Goal: Communication & Community: Participate in discussion

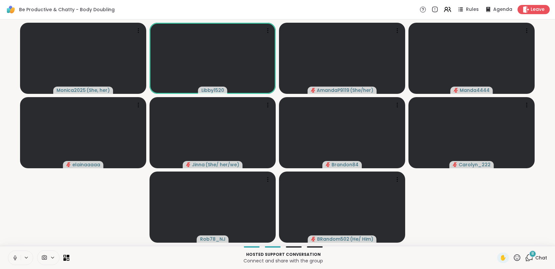
click at [533, 252] on div "8 Chat" at bounding box center [537, 257] width 22 height 11
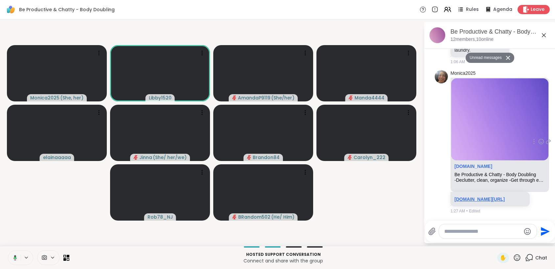
scroll to position [630, 0]
click at [480, 196] on link "sharewellnow.com/session/c3cc5717-247a-4fb9-a9b4-cf6c87452631" at bounding box center [480, 198] width 50 height 5
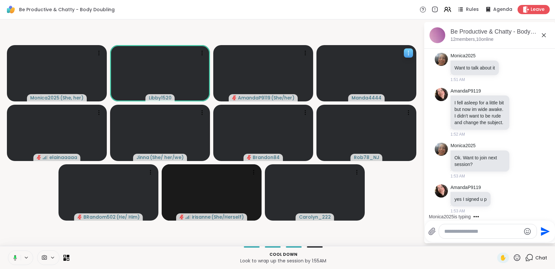
scroll to position [1158, 0]
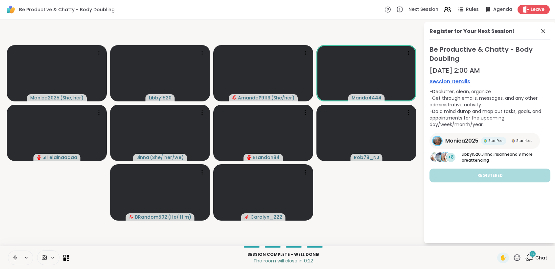
click at [9, 253] on button at bounding box center [14, 258] width 12 height 14
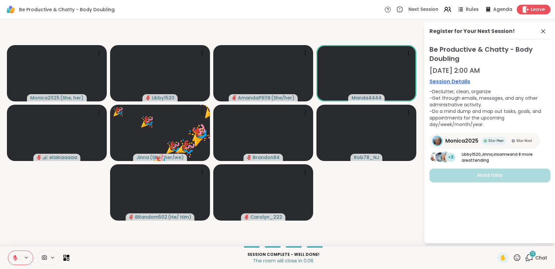
click at [523, 12] on icon at bounding box center [526, 9] width 6 height 7
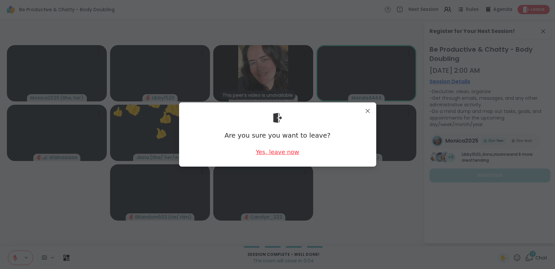
click at [271, 153] on div "Yes, leave now" at bounding box center [277, 152] width 43 height 8
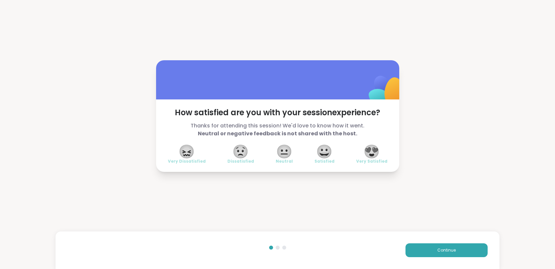
click at [372, 151] on span "😍" at bounding box center [372, 151] width 16 height 12
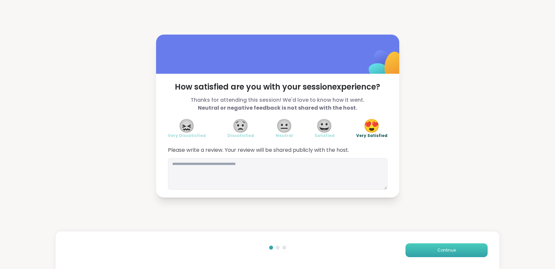
click at [452, 250] on button "Continue" at bounding box center [447, 250] width 82 height 14
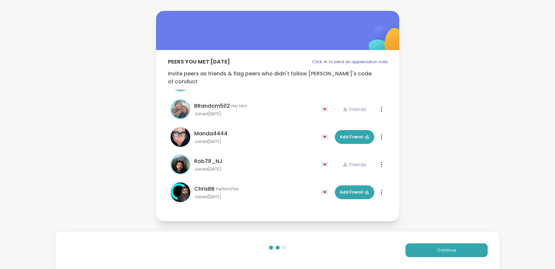
scroll to position [54, 0]
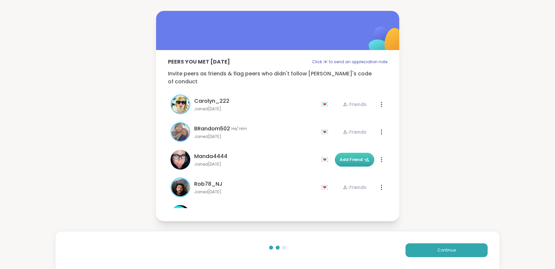
click at [355, 157] on span "Add Friend" at bounding box center [355, 160] width 30 height 6
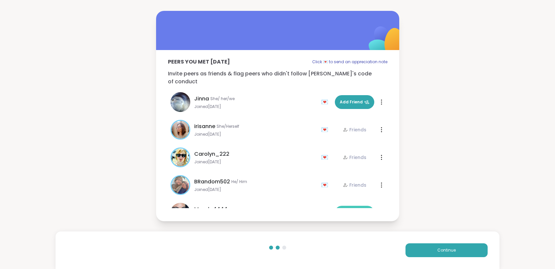
scroll to position [0, 0]
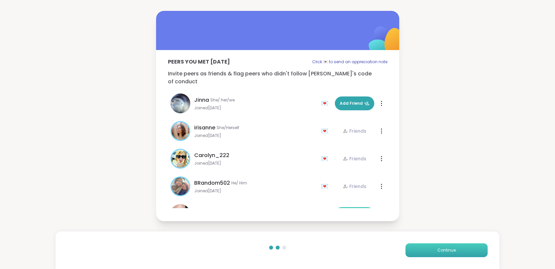
click at [446, 250] on span "Continue" at bounding box center [447, 250] width 18 height 6
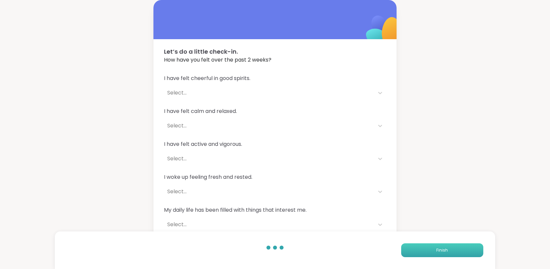
click at [446, 250] on span "Finish" at bounding box center [443, 250] width 12 height 6
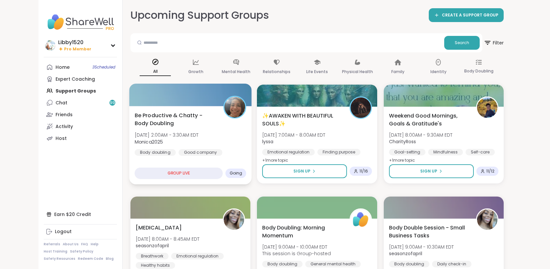
click at [150, 147] on div "Be Productive & Chatty - Body Doubling Sat, Oct 11 | 2:00AM - 3:30AM EDT Monica…" at bounding box center [191, 133] width 112 height 44
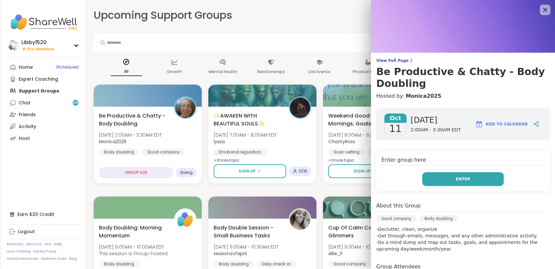
click at [445, 182] on button "Enter" at bounding box center [464, 179] width 82 height 14
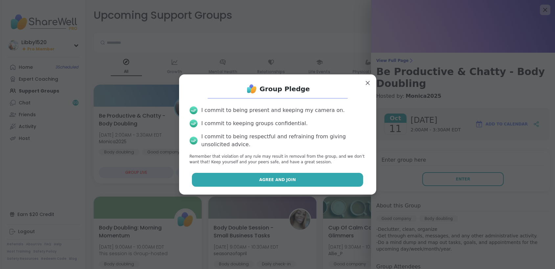
click at [315, 178] on button "Agree and Join" at bounding box center [277, 180] width 171 height 14
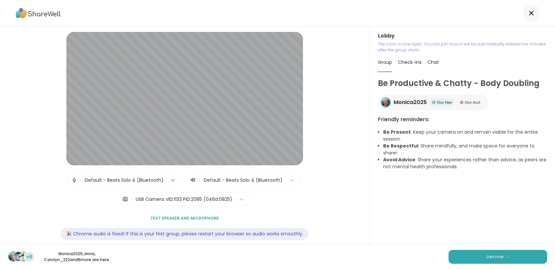
click at [171, 178] on icon at bounding box center [173, 180] width 7 height 7
click at [248, 192] on div "| Default - Beats Solo 4 (Bluetooth) | Default - Beats Solo 4 (Bluetooth) | USB…" at bounding box center [184, 189] width 233 height 33
click at [238, 200] on icon at bounding box center [241, 199] width 7 height 7
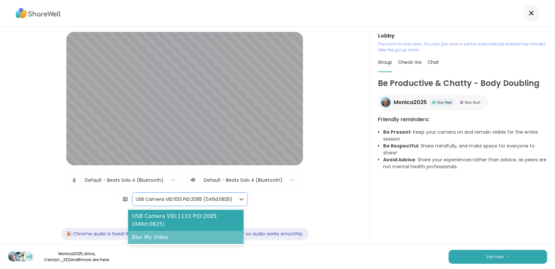
click at [162, 239] on div "Blur My Video" at bounding box center [186, 237] width 116 height 13
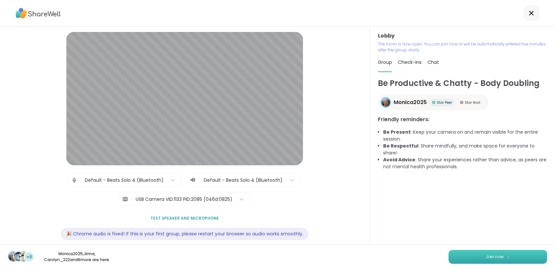
click at [486, 254] on span "Join now" at bounding box center [495, 257] width 18 height 6
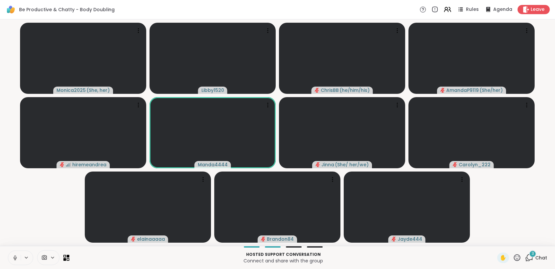
click at [19, 256] on button at bounding box center [14, 258] width 12 height 14
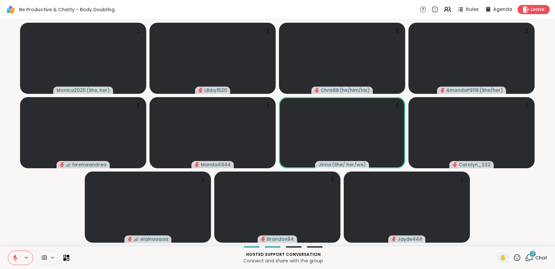
click at [536, 258] on span "Chat" at bounding box center [542, 257] width 12 height 7
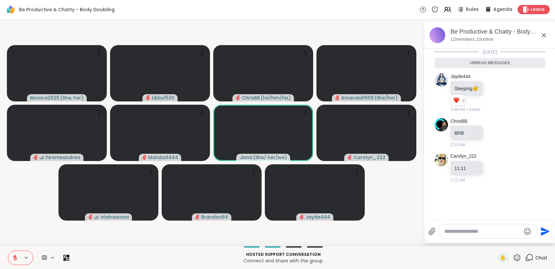
click at [479, 235] on div at bounding box center [488, 231] width 98 height 14
click at [477, 233] on textarea "Type your message" at bounding box center [483, 231] width 77 height 7
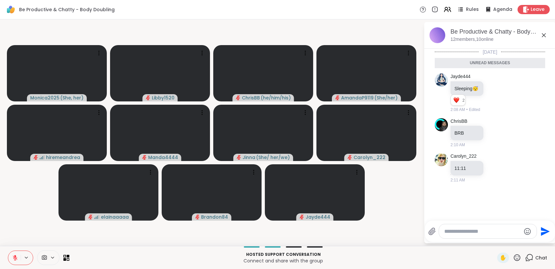
paste textarea "**********"
type textarea "**********"
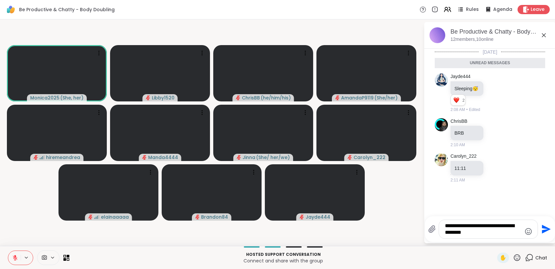
click at [542, 231] on icon "Send" at bounding box center [546, 229] width 9 height 9
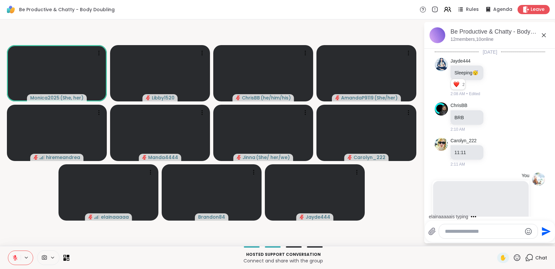
click at [17, 253] on button at bounding box center [14, 258] width 12 height 14
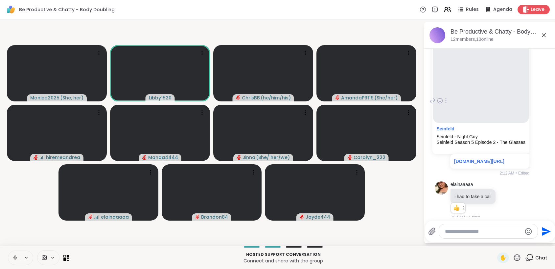
scroll to position [102, 0]
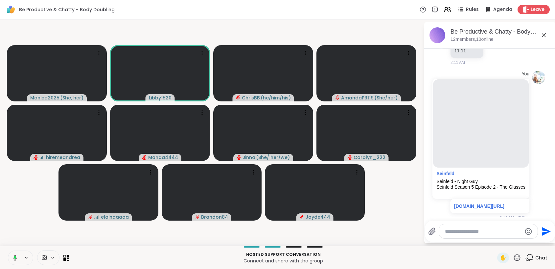
click at [16, 258] on icon at bounding box center [14, 258] width 6 height 6
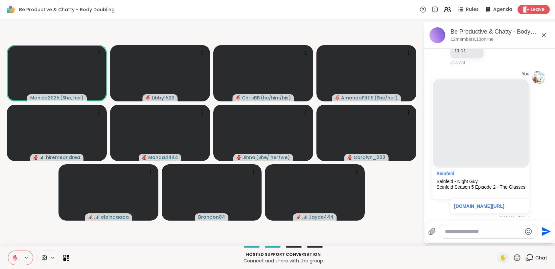
click at [17, 257] on icon at bounding box center [15, 258] width 6 height 6
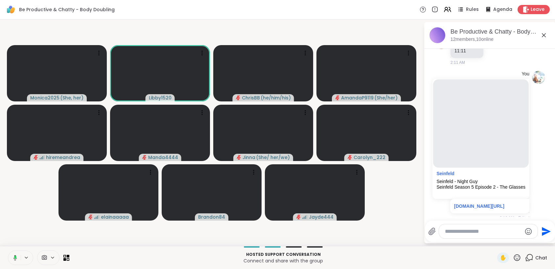
click at [16, 258] on icon at bounding box center [15, 258] width 4 height 6
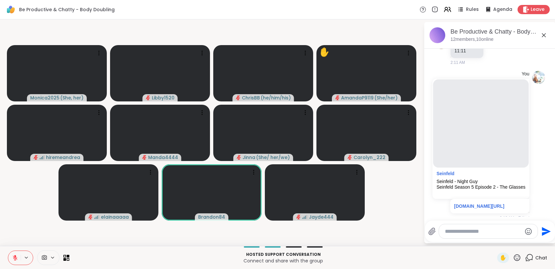
click at [513, 257] on icon at bounding box center [517, 257] width 8 height 8
click at [495, 241] on span "❤️" at bounding box center [498, 240] width 7 height 8
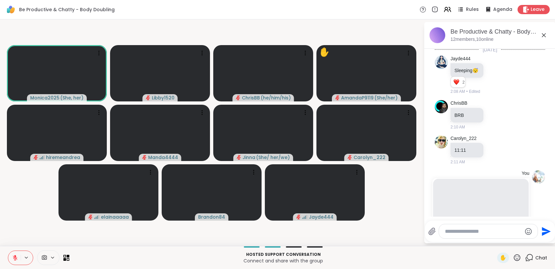
scroll to position [0, 0]
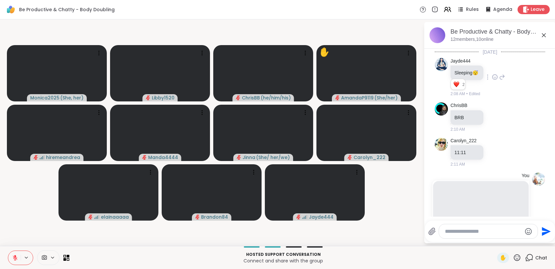
click at [463, 86] on span "2" at bounding box center [464, 85] width 3 height 6
click at [494, 76] on icon at bounding box center [495, 77] width 6 height 7
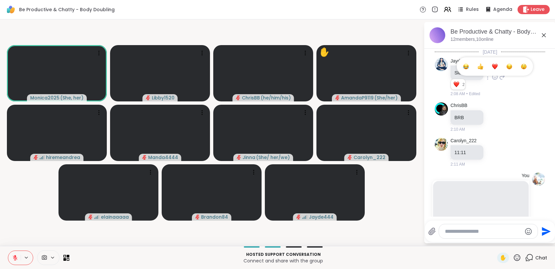
click at [494, 66] on div "Select Reaction: Heart" at bounding box center [495, 66] width 6 height 6
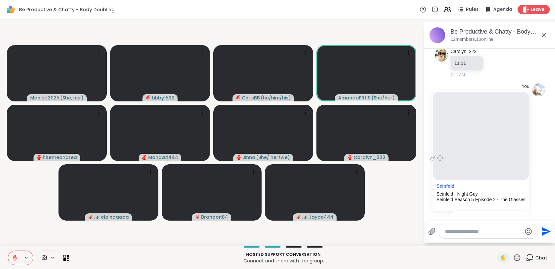
scroll to position [195, 0]
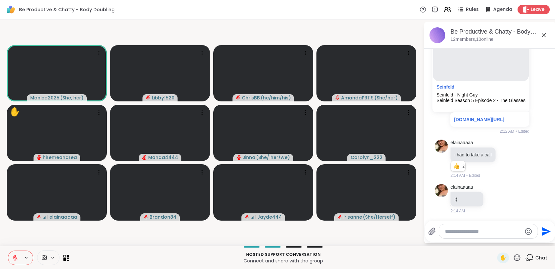
click at [12, 255] on icon at bounding box center [15, 258] width 6 height 6
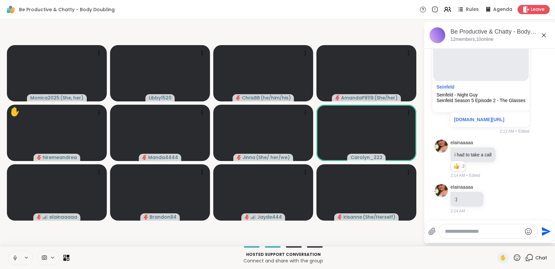
click at [16, 257] on icon at bounding box center [15, 258] width 6 height 6
click at [514, 258] on icon at bounding box center [517, 257] width 8 height 8
click at [495, 240] on span "❤️" at bounding box center [498, 240] width 7 height 8
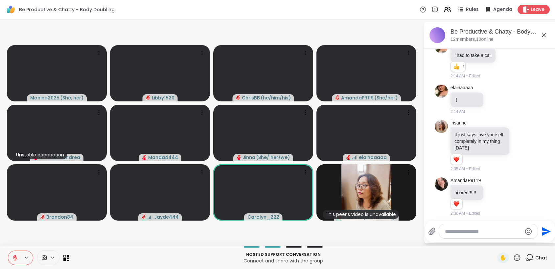
scroll to position [297, 0]
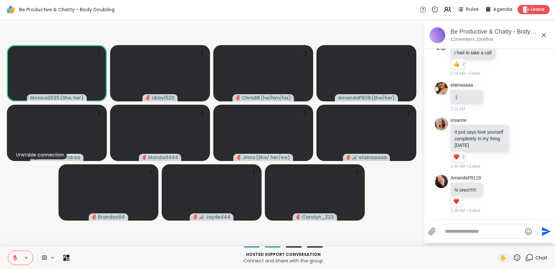
click at [15, 260] on icon at bounding box center [15, 257] width 5 height 5
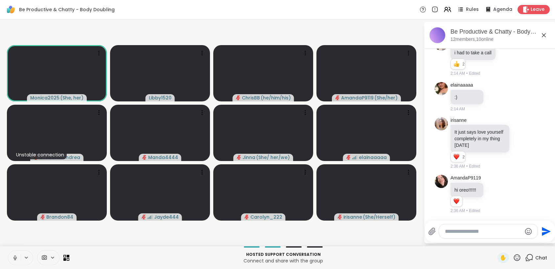
click at [17, 258] on icon at bounding box center [15, 258] width 6 height 6
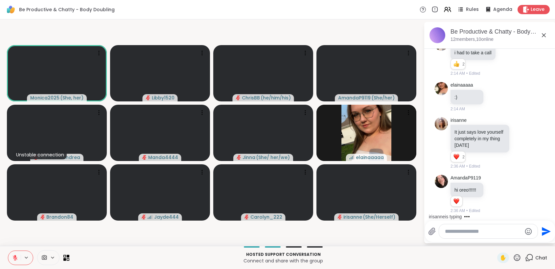
click at [462, 232] on textarea "Type your message" at bounding box center [483, 231] width 77 height 7
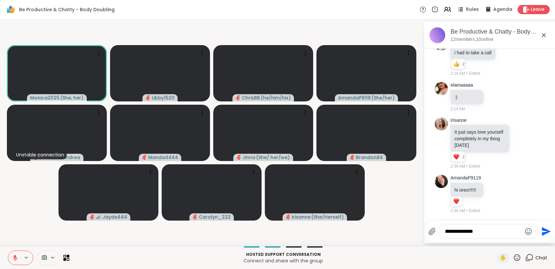
type textarea "**********"
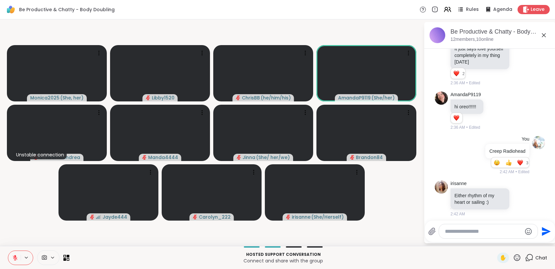
scroll to position [440, 0]
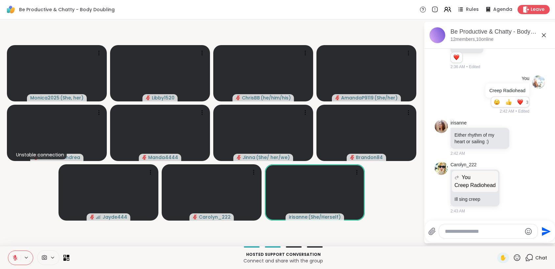
click at [18, 254] on button at bounding box center [14, 258] width 12 height 14
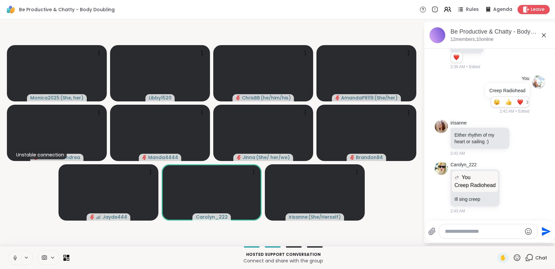
click at [473, 231] on textarea "Type your message" at bounding box center [483, 231] width 77 height 7
type textarea "*"
type textarea "**********"
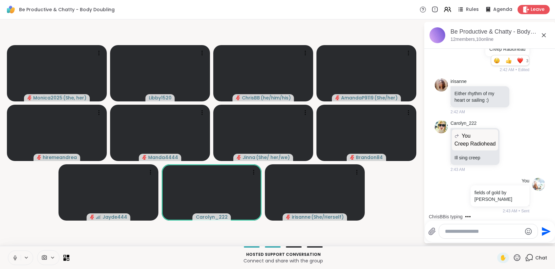
scroll to position [524, 0]
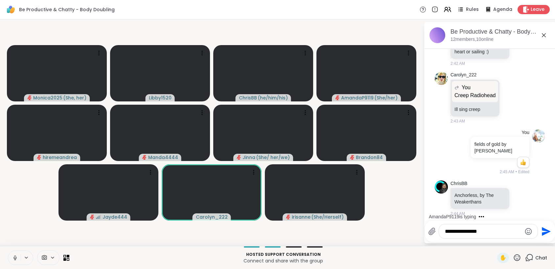
type textarea "**********"
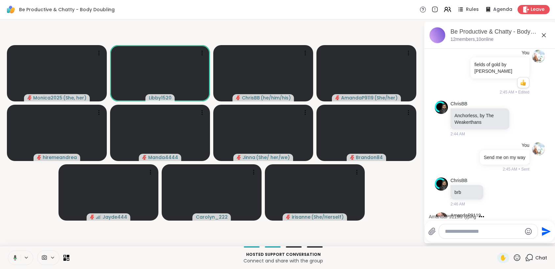
scroll to position [658, 0]
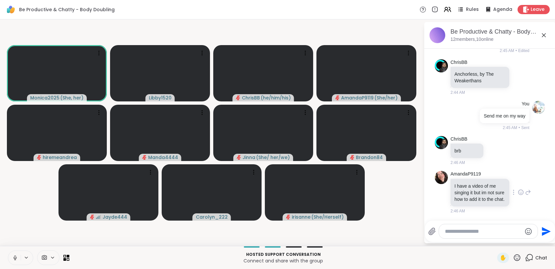
click at [518, 189] on icon at bounding box center [521, 192] width 6 height 7
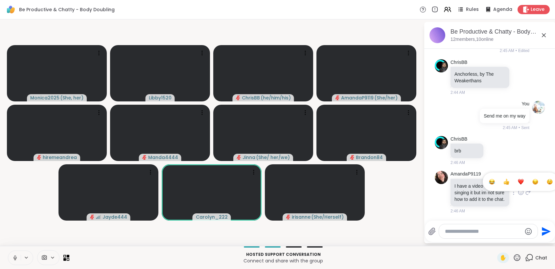
click at [518, 179] on div "Select Reaction: Heart" at bounding box center [521, 182] width 6 height 6
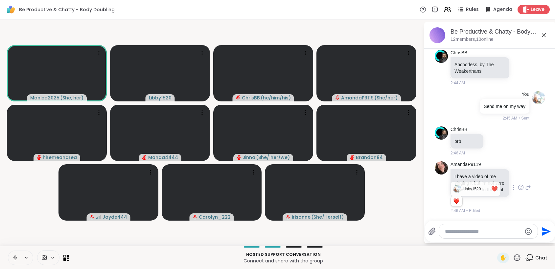
click at [454, 202] on div "Reactions: love" at bounding box center [457, 201] width 6 height 6
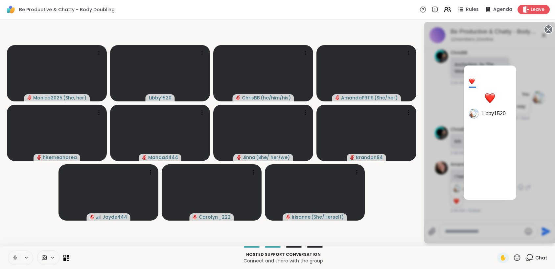
click at [507, 217] on div "1 Libby1520" at bounding box center [491, 132] width 132 height 221
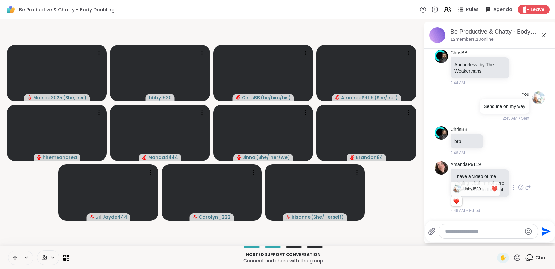
click at [518, 183] on div at bounding box center [521, 187] width 20 height 8
click at [518, 184] on icon at bounding box center [521, 187] width 6 height 7
click at [518, 174] on div "Select Reaction: Heart" at bounding box center [521, 177] width 6 height 6
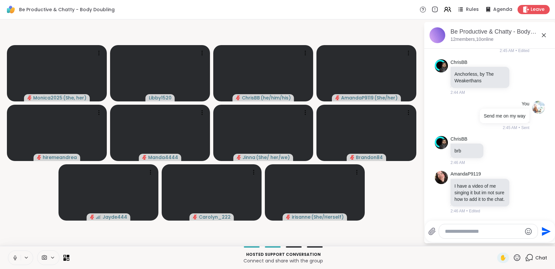
click at [518, 189] on icon at bounding box center [521, 192] width 6 height 7
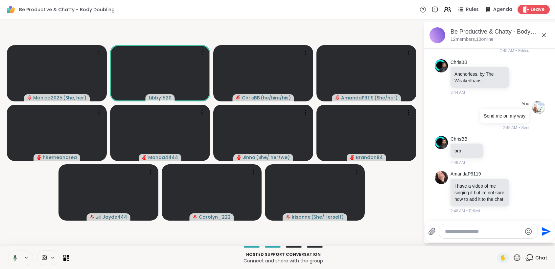
click at [518, 180] on div "Select Reaction: Heart" at bounding box center [521, 182] width 6 height 6
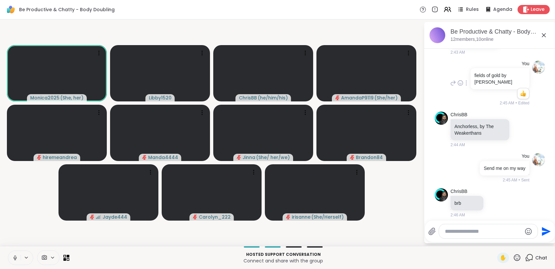
scroll to position [580, 0]
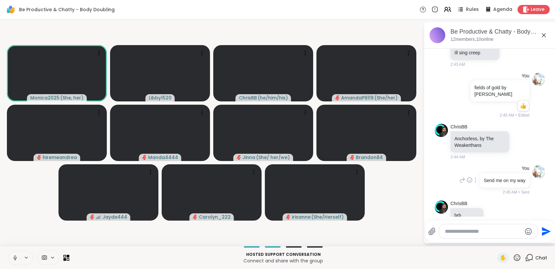
click at [475, 183] on icon at bounding box center [475, 179] width 1 height 5
click at [480, 193] on icon at bounding box center [483, 189] width 7 height 7
click at [494, 213] on p "Send me on my way" at bounding box center [490, 213] width 85 height 7
click at [488, 213] on p "Send me on my way" at bounding box center [490, 213] width 85 height 7
click at [492, 213] on p "Send me on my way" at bounding box center [490, 213] width 85 height 7
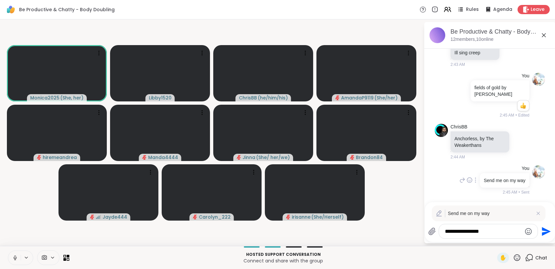
click at [475, 183] on icon at bounding box center [475, 179] width 1 height 5
click at [480, 193] on icon at bounding box center [483, 189] width 7 height 7
click at [441, 213] on icon at bounding box center [439, 213] width 7 height 7
click at [460, 212] on p "Send me on my way" at bounding box center [490, 213] width 85 height 7
click at [540, 211] on icon at bounding box center [538, 213] width 7 height 7
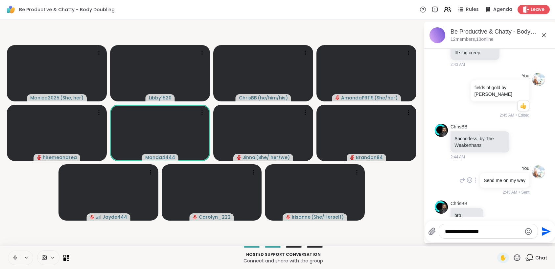
click at [475, 183] on icon at bounding box center [475, 179] width 1 height 5
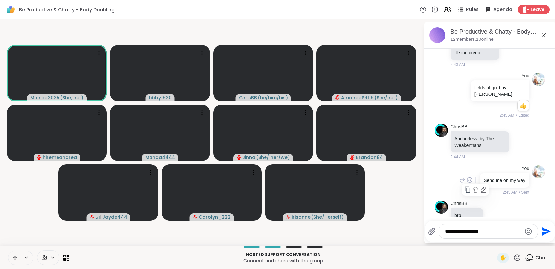
click at [473, 193] on icon at bounding box center [476, 189] width 7 height 7
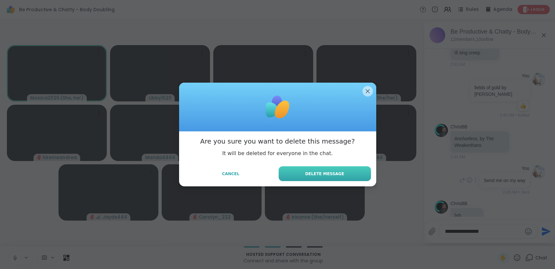
click at [298, 173] on button "Delete Message" at bounding box center [325, 173] width 92 height 15
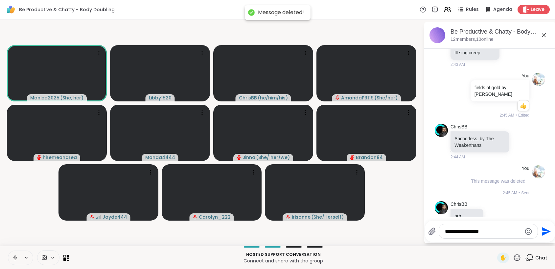
click at [500, 231] on textarea "**********" at bounding box center [483, 231] width 77 height 7
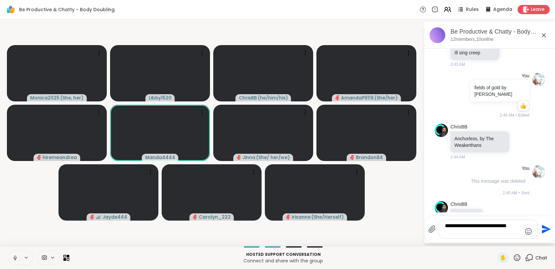
type textarea "**********"
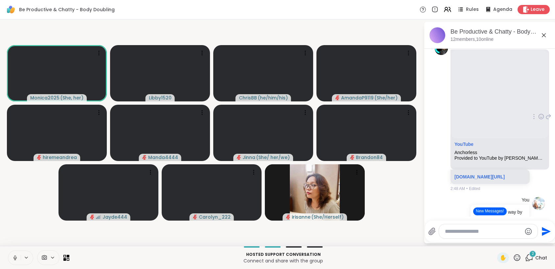
scroll to position [831, 0]
click at [14, 257] on icon at bounding box center [15, 258] width 6 height 6
click at [15, 259] on icon at bounding box center [15, 258] width 6 height 6
click at [500, 258] on span "✋" at bounding box center [503, 258] width 7 height 8
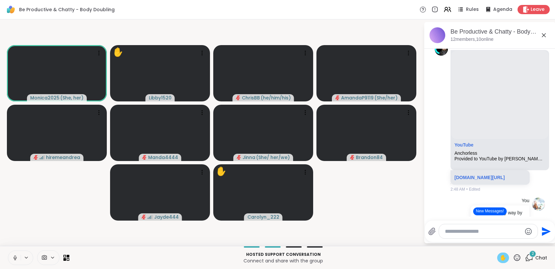
click at [457, 233] on textarea "Type your message" at bounding box center [483, 231] width 77 height 7
paste textarea "**********"
type textarea "**********"
click at [545, 229] on icon "Send" at bounding box center [546, 229] width 11 height 11
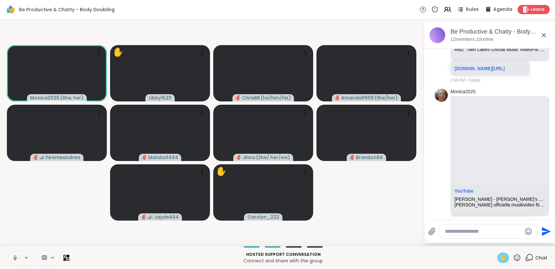
scroll to position [1269, 0]
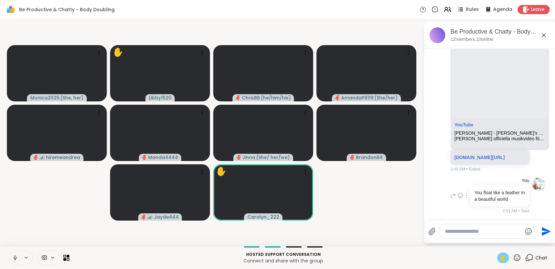
click at [494, 192] on p "You float like a feather In a beautiful world" at bounding box center [500, 195] width 51 height 13
click at [474, 231] on textarea "Type your message" at bounding box center [483, 231] width 77 height 7
type textarea "*"
drag, startPoint x: 464, startPoint y: 232, endPoint x: 293, endPoint y: 195, distance: 175.0
click at [297, 197] on div "Monica2025 ( She, her ) ✋ Libby1520 ChrisBB ( he/him/his ) AmandaP9119 ( She/he…" at bounding box center [277, 132] width 555 height 226
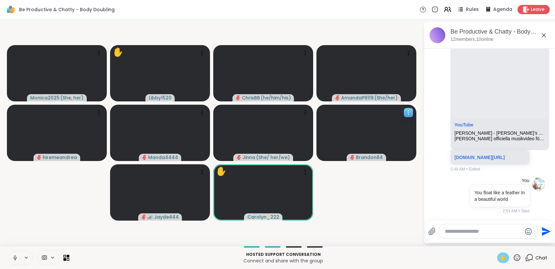
type textarea "*"
paste textarea "**********"
type textarea "**********"
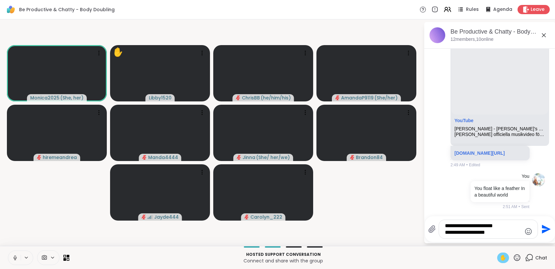
drag, startPoint x: 496, startPoint y: 234, endPoint x: 409, endPoint y: 189, distance: 97.8
click at [417, 212] on div "Monica2025 ( She, her ) ✋ Libby1520 ChrisBB ( he/him/his ) AmandaP9119 ( She/he…" at bounding box center [277, 132] width 555 height 226
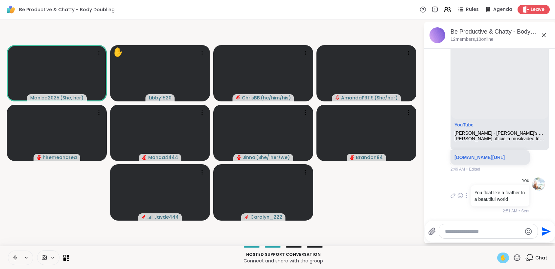
click at [465, 193] on div at bounding box center [467, 195] width 6 height 8
click at [464, 203] on icon at bounding box center [466, 204] width 5 height 5
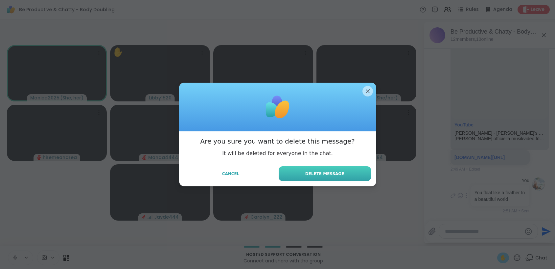
click at [348, 174] on button "Delete Message" at bounding box center [325, 173] width 92 height 15
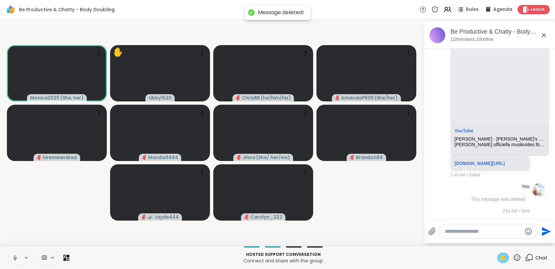
scroll to position [1257, 0]
click at [462, 231] on textarea "Type your message" at bounding box center [483, 231] width 77 height 7
paste textarea "**********"
type textarea "**********"
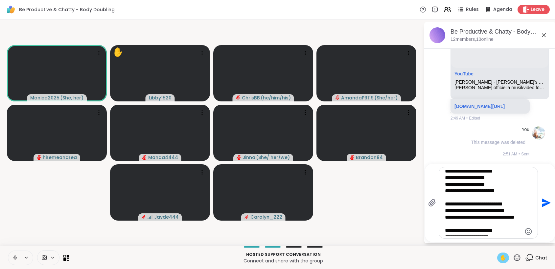
scroll to position [36, 0]
click at [547, 204] on icon "Send" at bounding box center [546, 202] width 9 height 9
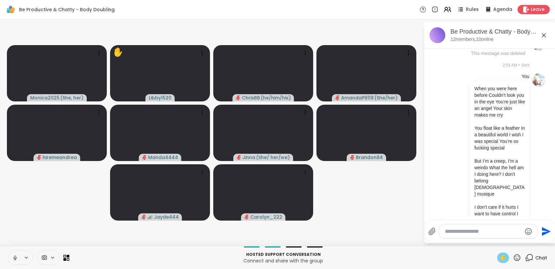
scroll to position [1343, 0]
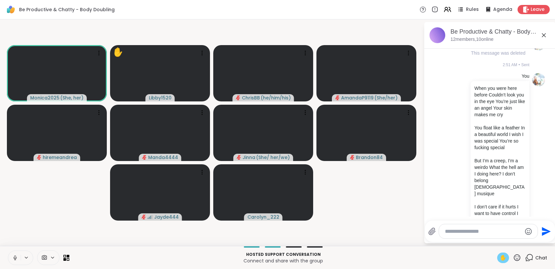
click at [500, 256] on span "✋" at bounding box center [503, 258] width 7 height 8
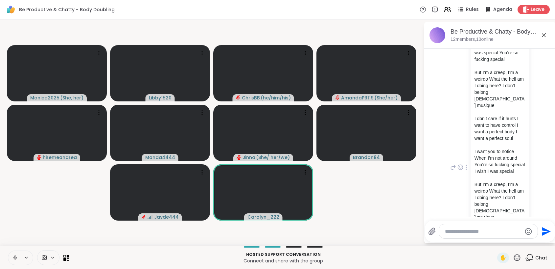
scroll to position [1436, 0]
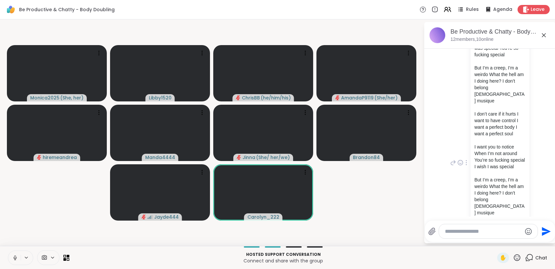
click at [493, 104] on p "But I’m a creep, I’m a weirdo What the hell am I doing here? I don’t belong her…" at bounding box center [500, 83] width 51 height 39
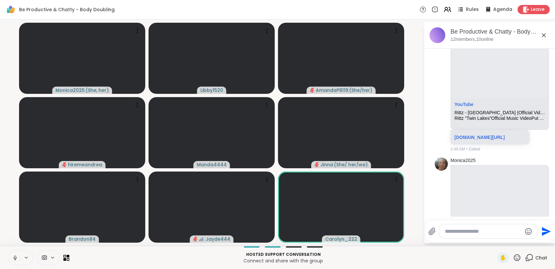
scroll to position [1068, 0]
click at [461, 231] on textarea "Type your message" at bounding box center [483, 231] width 77 height 7
paste textarea "**********"
type textarea "**********"
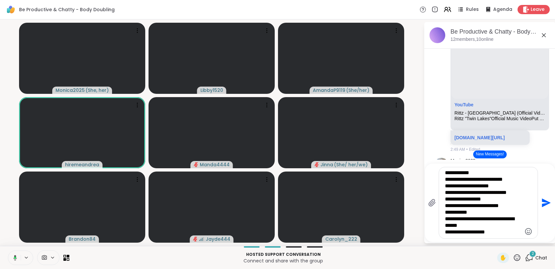
scroll to position [0, 0]
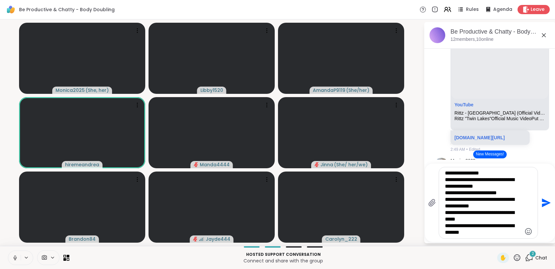
click at [445, 173] on textarea "Type your message" at bounding box center [483, 203] width 77 height 66
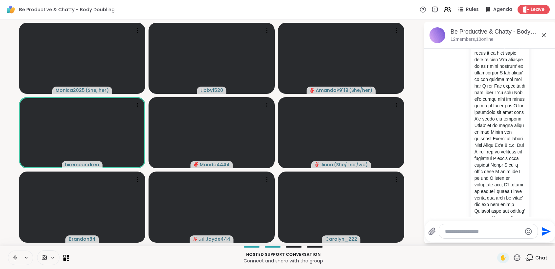
scroll to position [1985, 0]
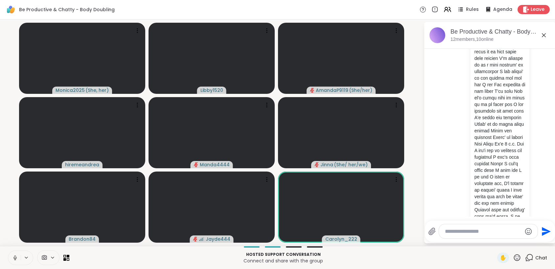
click at [514, 256] on icon at bounding box center [517, 257] width 8 height 8
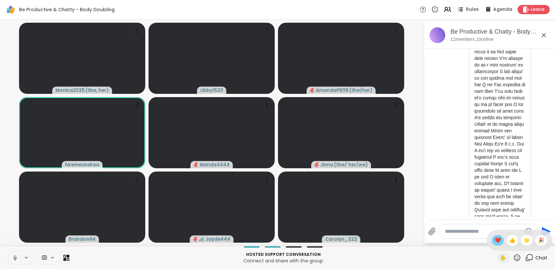
click at [496, 239] on span "❤️" at bounding box center [498, 240] width 7 height 8
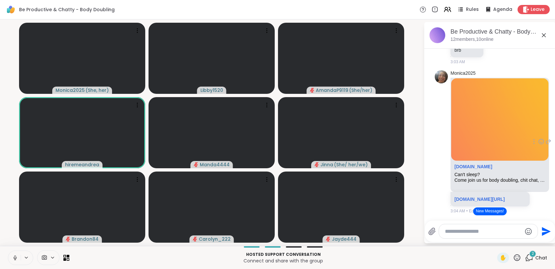
scroll to position [3466, 0]
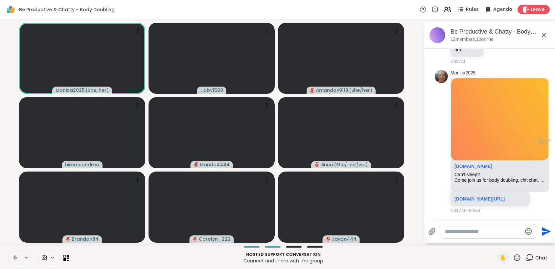
click at [491, 196] on link "sharewellnow.com/session/d74f15f7-44a6-4377-a8cf-37310ec08446" at bounding box center [480, 198] width 50 height 5
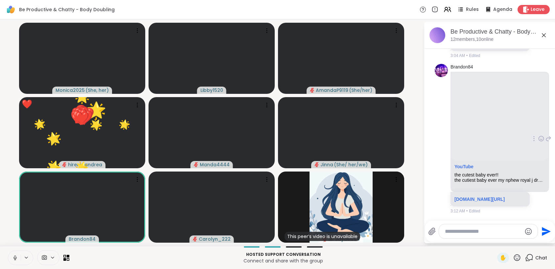
scroll to position [3628, 0]
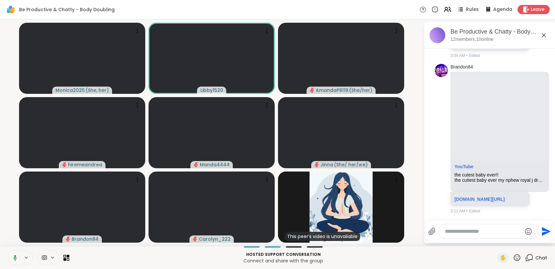
click at [20, 258] on button at bounding box center [13, 258] width 13 height 14
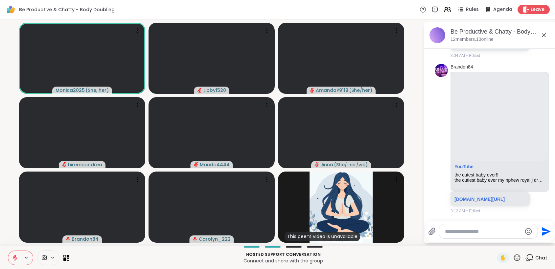
click at [513, 257] on icon at bounding box center [517, 257] width 8 height 8
click at [495, 239] on span "❤️" at bounding box center [498, 240] width 7 height 8
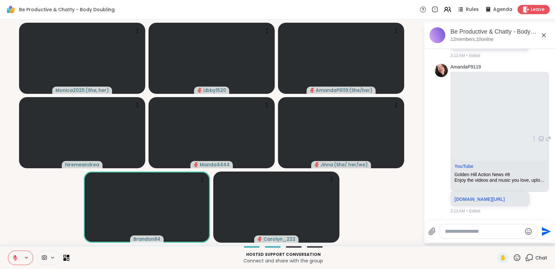
scroll to position [3675, 0]
click at [18, 258] on button at bounding box center [14, 258] width 12 height 14
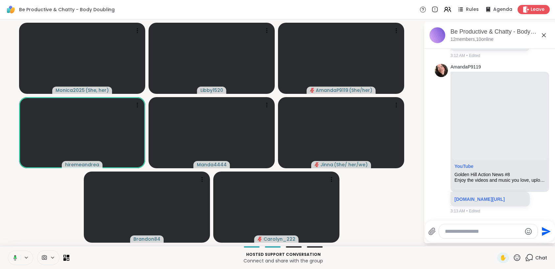
click at [17, 257] on icon at bounding box center [14, 258] width 6 height 6
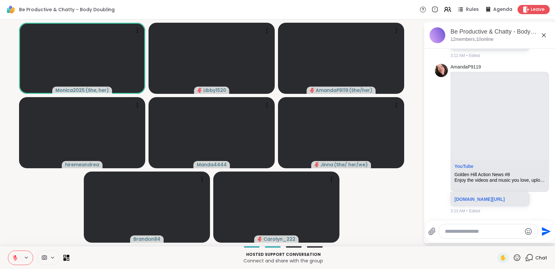
scroll to position [3563, 0]
click at [21, 257] on button at bounding box center [27, 258] width 12 height 6
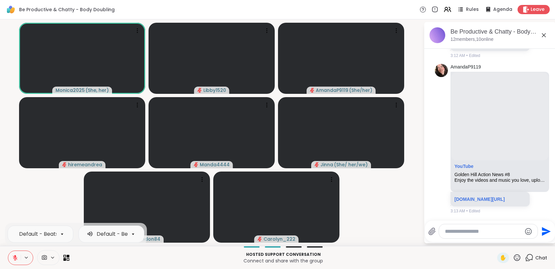
click at [16, 257] on icon at bounding box center [15, 258] width 6 height 6
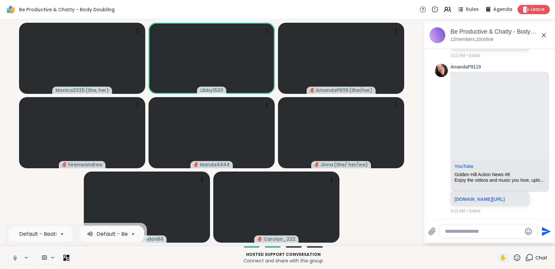
click at [15, 258] on icon at bounding box center [15, 258] width 0 height 1
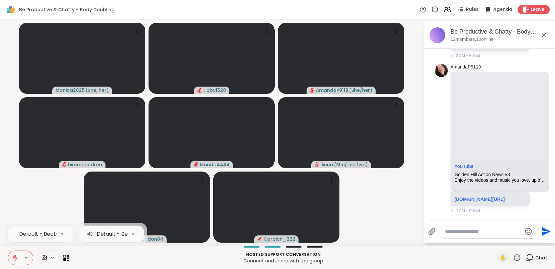
click at [515, 258] on icon at bounding box center [517, 257] width 8 height 8
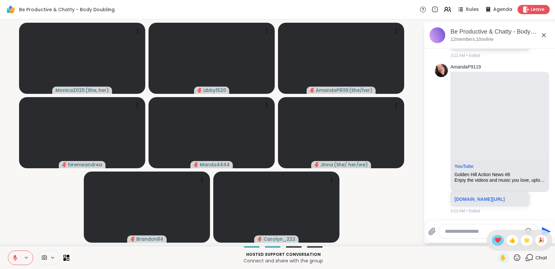
click at [495, 239] on span "❤️" at bounding box center [498, 240] width 7 height 8
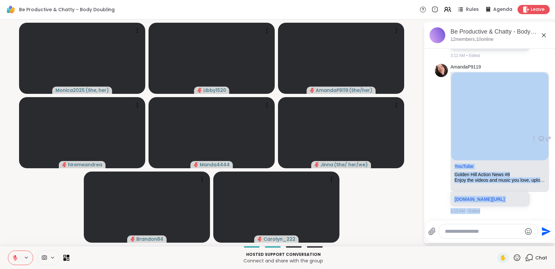
drag, startPoint x: 533, startPoint y: 139, endPoint x: 541, endPoint y: 139, distance: 7.9
click at [92, 73] on div "Monica2025 ( She, her ) Libby1520 AmandaP9119 ( She/her ) hiremeandrea Manda444…" at bounding box center [277, 132] width 555 height 226
click at [13, 253] on button at bounding box center [14, 258] width 12 height 14
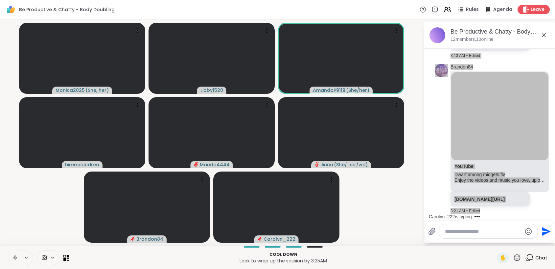
scroll to position [3951, 0]
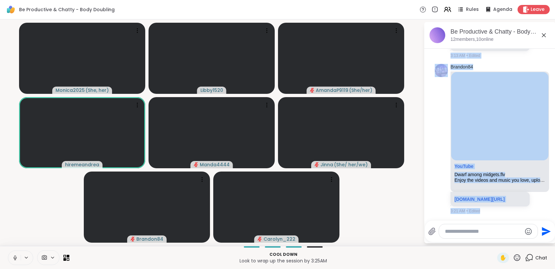
click at [18, 259] on button at bounding box center [14, 258] width 12 height 14
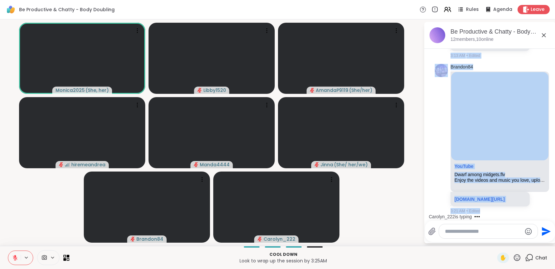
click at [13, 255] on icon at bounding box center [15, 258] width 6 height 6
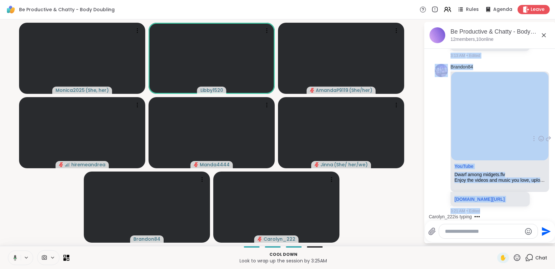
click at [528, 163] on div "YouTube" at bounding box center [500, 167] width 91 height 8
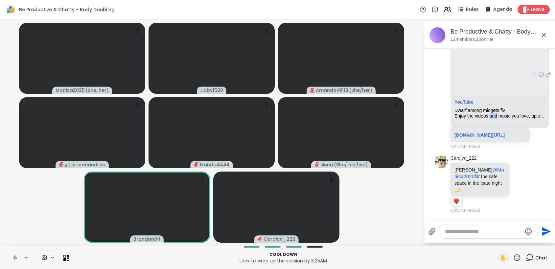
scroll to position [3884, 0]
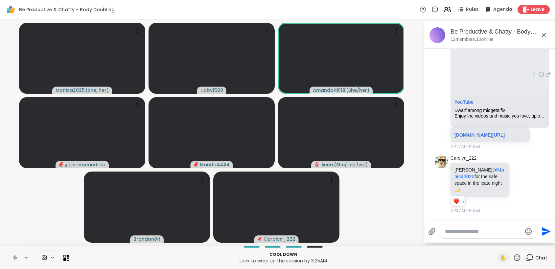
click at [539, 77] on icon at bounding box center [541, 74] width 5 height 5
click at [509, 70] on button "Select Reaction: Joy" at bounding box center [512, 63] width 13 height 13
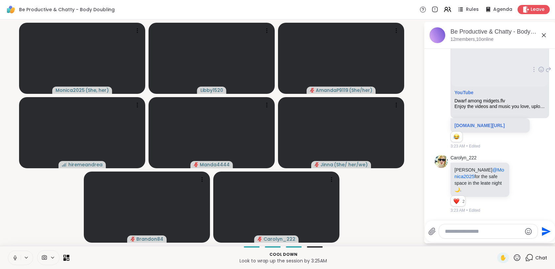
scroll to position [4018, 0]
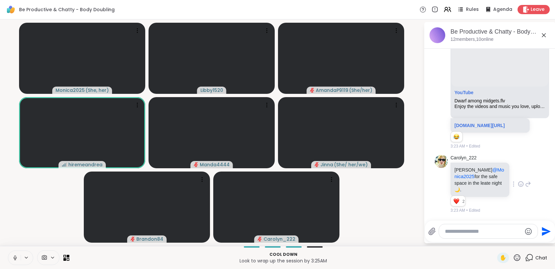
click at [518, 187] on icon at bounding box center [521, 184] width 6 height 7
click at [518, 176] on div "Select Reaction: Heart" at bounding box center [521, 173] width 6 height 6
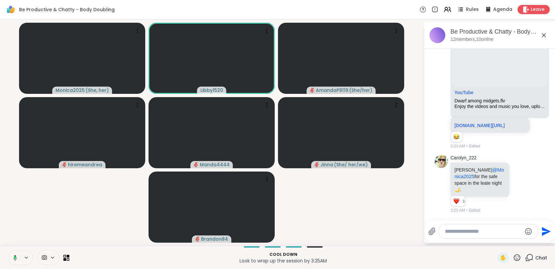
click at [16, 259] on icon at bounding box center [14, 258] width 6 height 6
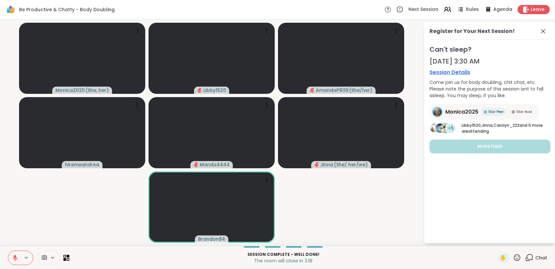
click at [14, 262] on button at bounding box center [14, 258] width 12 height 14
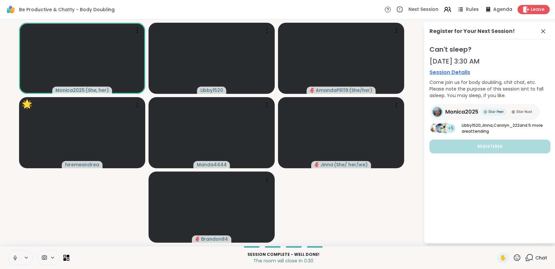
click at [17, 258] on icon at bounding box center [15, 258] width 6 height 6
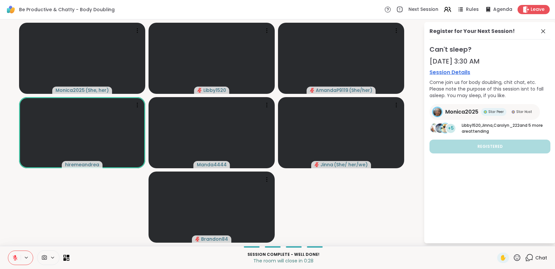
click at [13, 256] on icon at bounding box center [15, 258] width 6 height 6
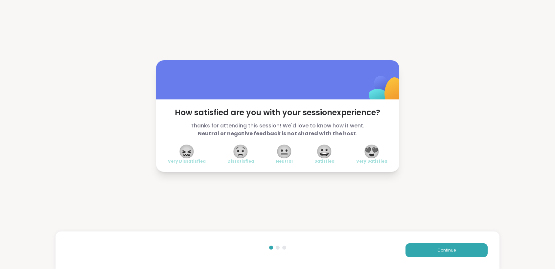
click at [373, 156] on span "😍" at bounding box center [372, 151] width 16 height 12
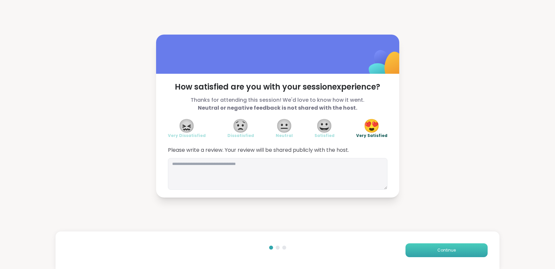
click at [447, 251] on span "Continue" at bounding box center [447, 250] width 18 height 6
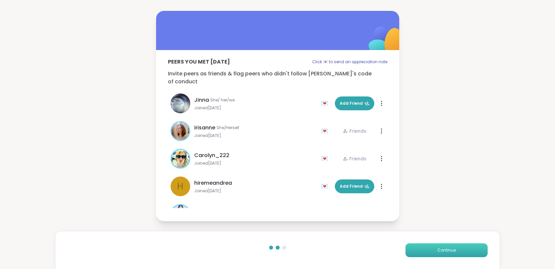
click at [430, 246] on button "Continue" at bounding box center [447, 250] width 82 height 14
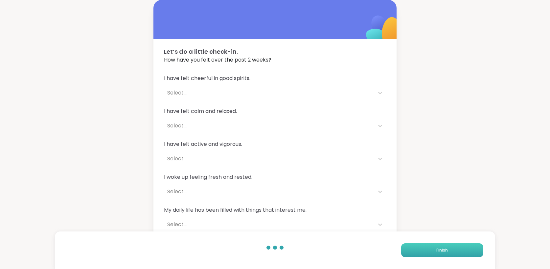
click at [430, 246] on button "Finish" at bounding box center [443, 250] width 82 height 14
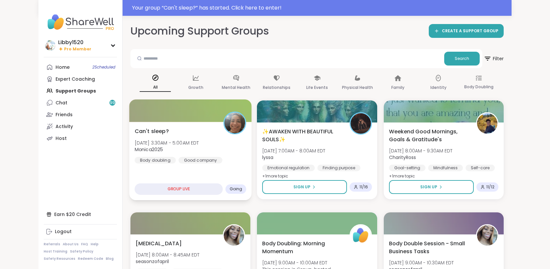
click at [154, 173] on div "Can't sleep? Sat, Oct 11 | 3:30AM - 5:00AM EDT Monica2025 Body doubling Good co…" at bounding box center [190, 161] width 123 height 78
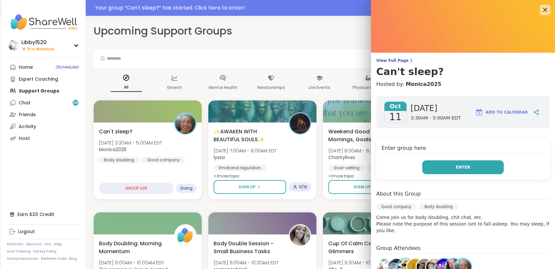
click at [480, 169] on button "Enter" at bounding box center [464, 167] width 82 height 14
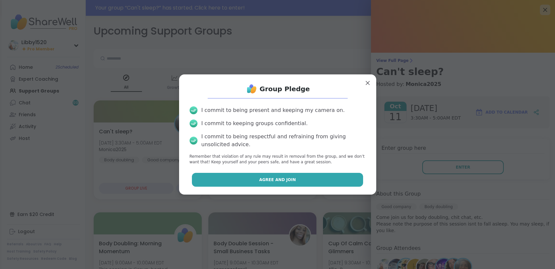
click at [316, 179] on button "Agree and Join" at bounding box center [277, 180] width 171 height 14
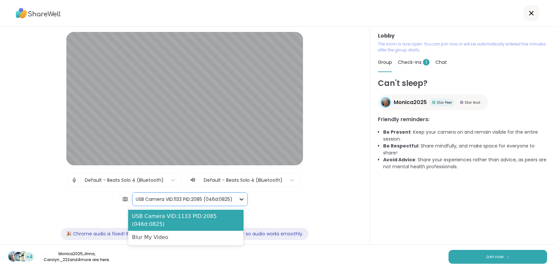
click at [240, 199] on icon at bounding box center [242, 199] width 4 height 2
click at [154, 237] on div "Blur My Video" at bounding box center [186, 237] width 116 height 13
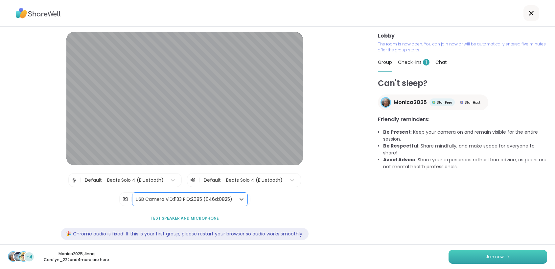
click at [487, 254] on span "Join now" at bounding box center [495, 257] width 18 height 6
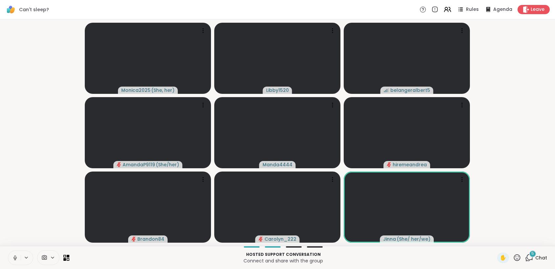
click at [530, 256] on div "5" at bounding box center [532, 253] width 7 height 7
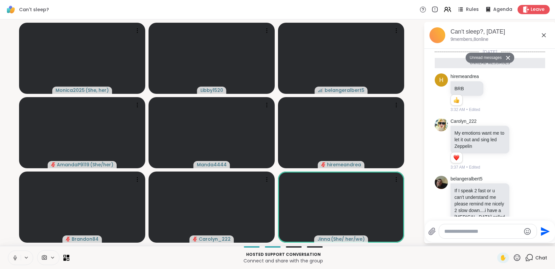
scroll to position [179, 0]
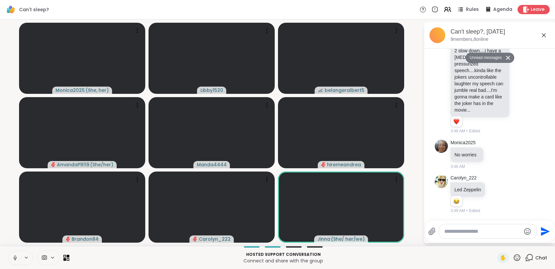
click at [468, 233] on textarea "Type your message" at bounding box center [483, 231] width 77 height 7
paste textarea "**********"
type textarea "**********"
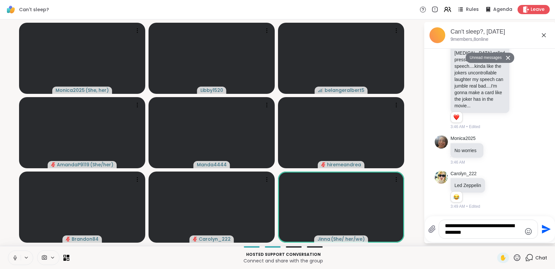
click at [546, 228] on icon "Send" at bounding box center [546, 229] width 9 height 9
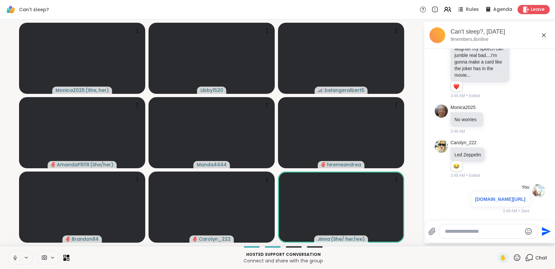
scroll to position [205, 0]
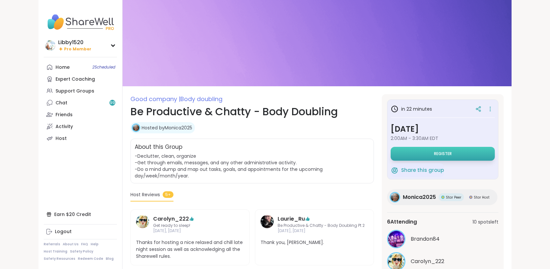
click at [452, 153] on span "Register" at bounding box center [443, 153] width 18 height 5
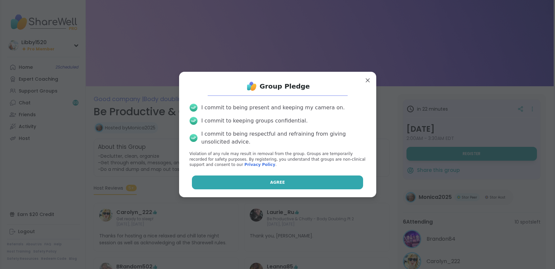
click at [328, 175] on button "Agree" at bounding box center [277, 182] width 171 height 14
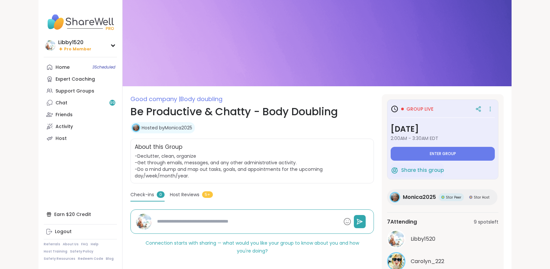
type textarea "*"
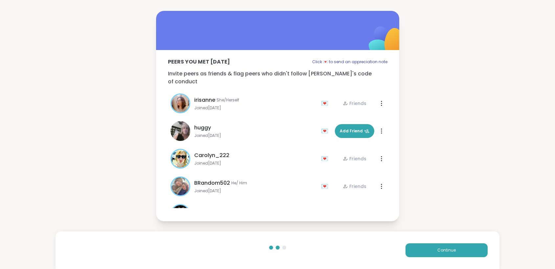
scroll to position [130, 0]
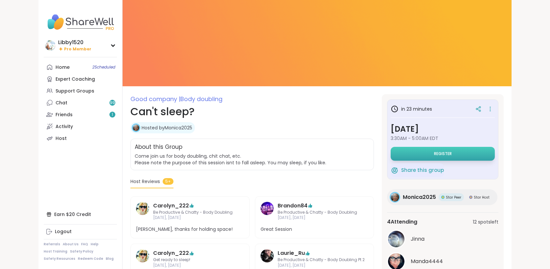
click at [485, 153] on button "Register" at bounding box center [443, 154] width 104 height 14
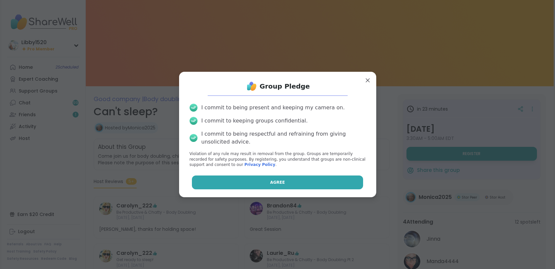
click at [289, 184] on button "Agree" at bounding box center [277, 182] width 171 height 14
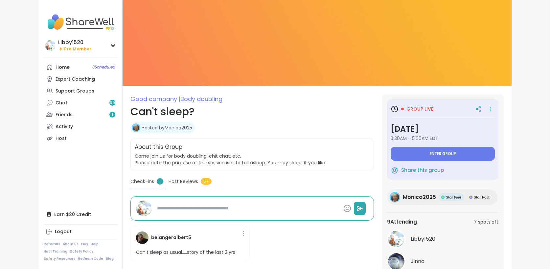
type textarea "*"
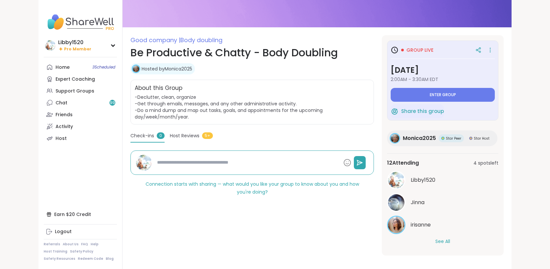
scroll to position [64, 0]
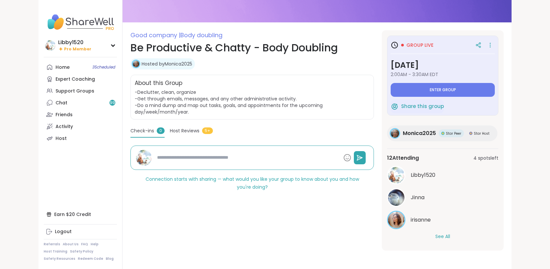
click at [460, 106] on div "Share this group" at bounding box center [443, 106] width 104 height 14
type textarea "*"
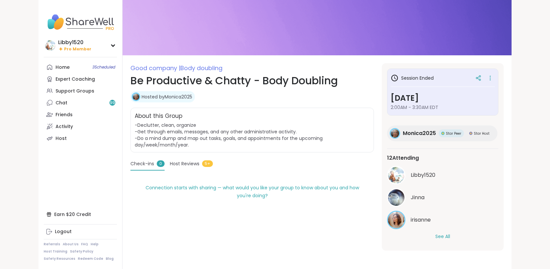
scroll to position [31, 0]
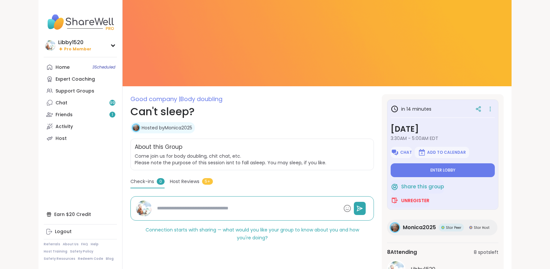
drag, startPoint x: 477, startPoint y: 168, endPoint x: 329, endPoint y: 99, distance: 163.3
click at [329, 99] on section "Good company | Body doubling Can't sleep? Hosted by Monica2025 Share this group…" at bounding box center [317, 219] width 389 height 250
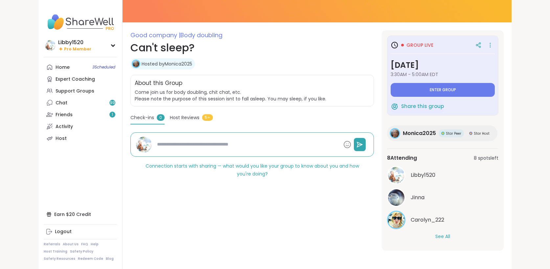
scroll to position [64, 0]
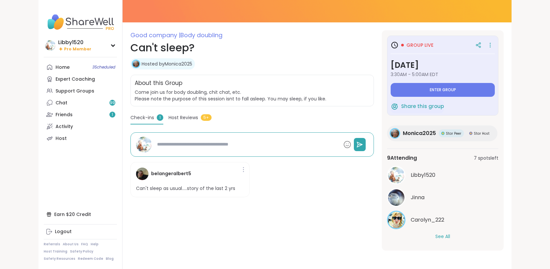
type textarea "*"
